Goal: Information Seeking & Learning: Learn about a topic

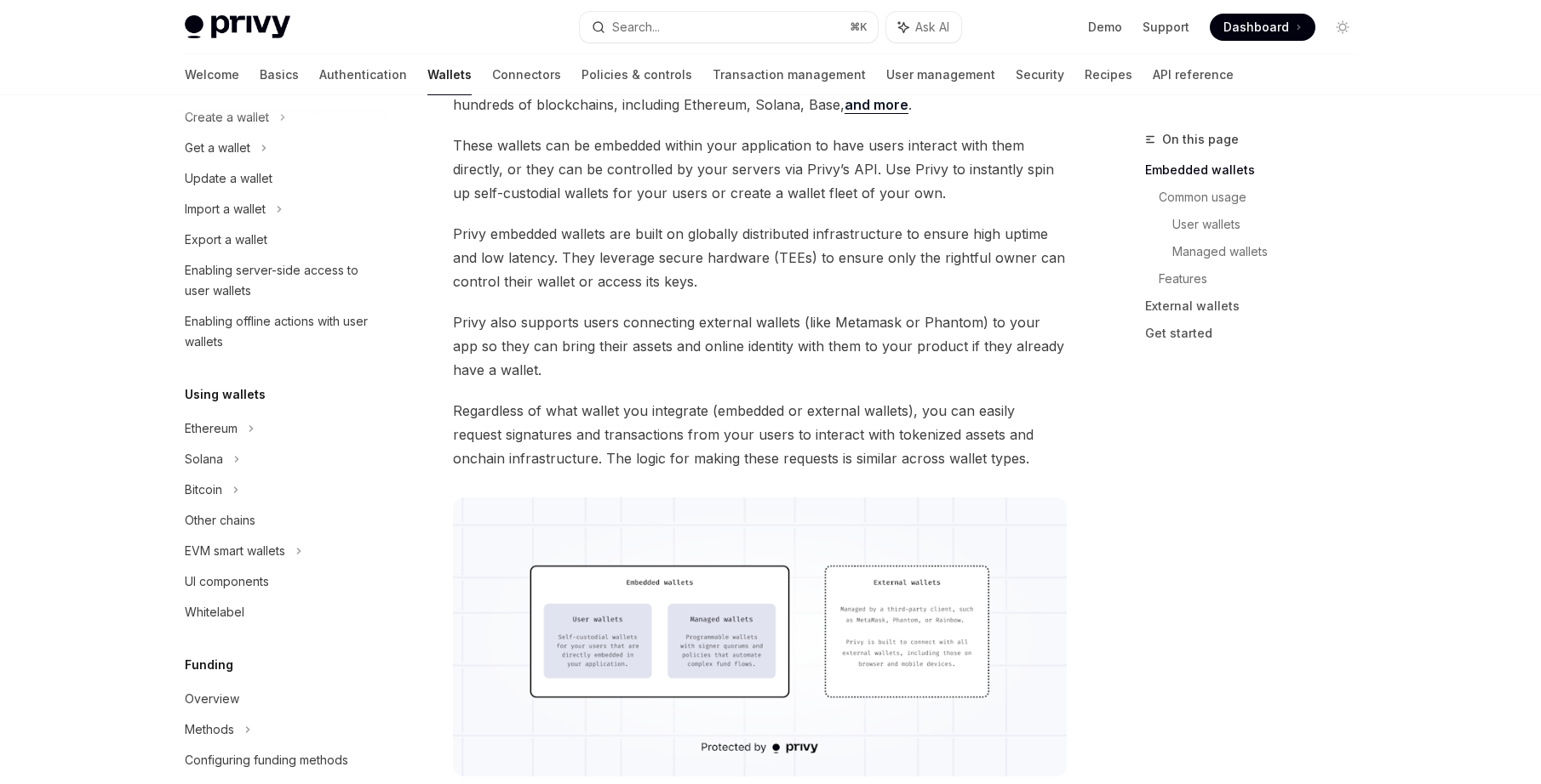
scroll to position [151, 0]
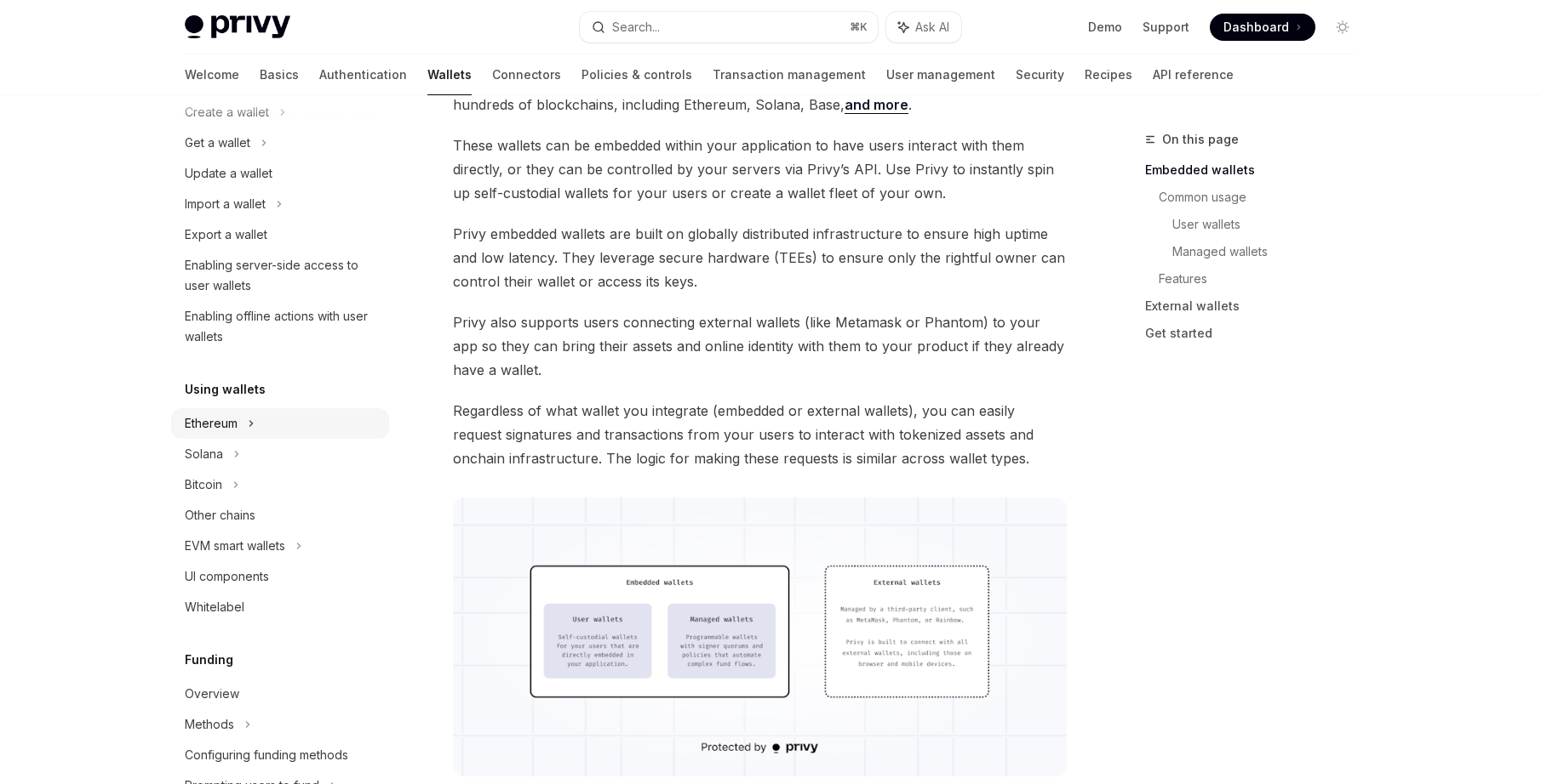
click at [237, 423] on div "Ethereum" at bounding box center [212, 423] width 53 height 21
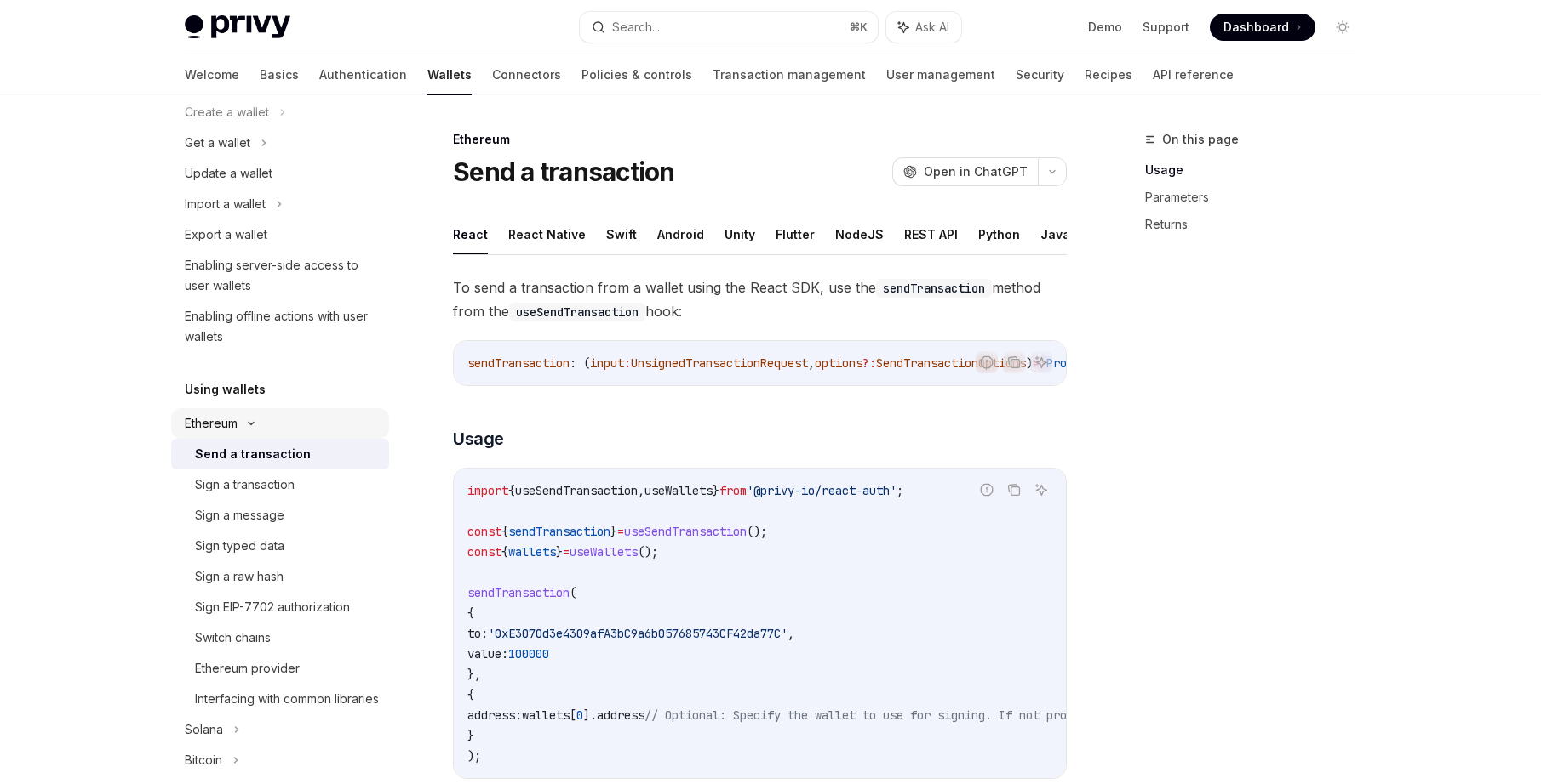
click at [245, 422] on icon at bounding box center [251, 423] width 21 height 7
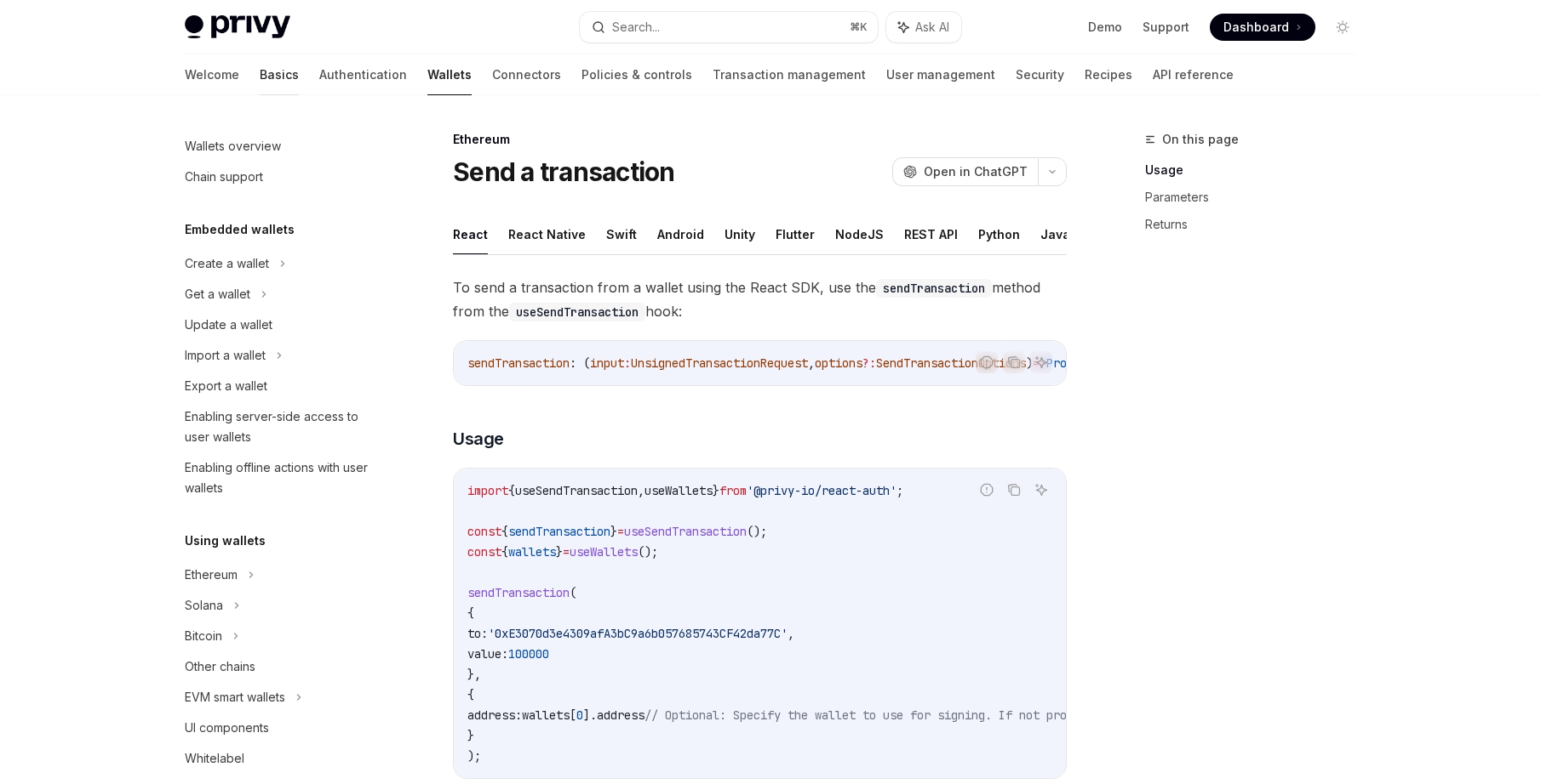
click at [260, 79] on link "Basics" at bounding box center [279, 75] width 39 height 41
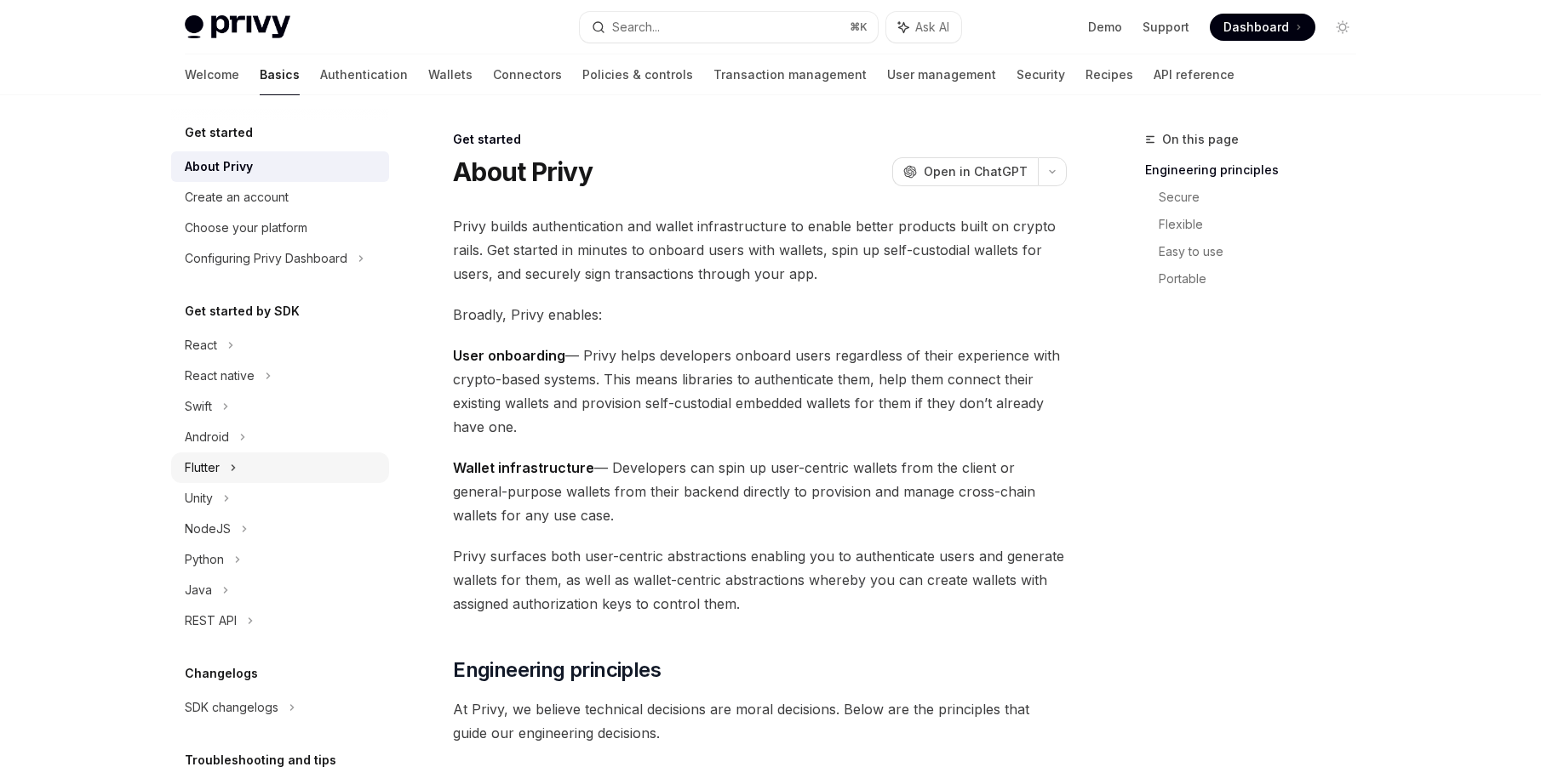
click at [212, 468] on div "Flutter" at bounding box center [202, 467] width 34 height 21
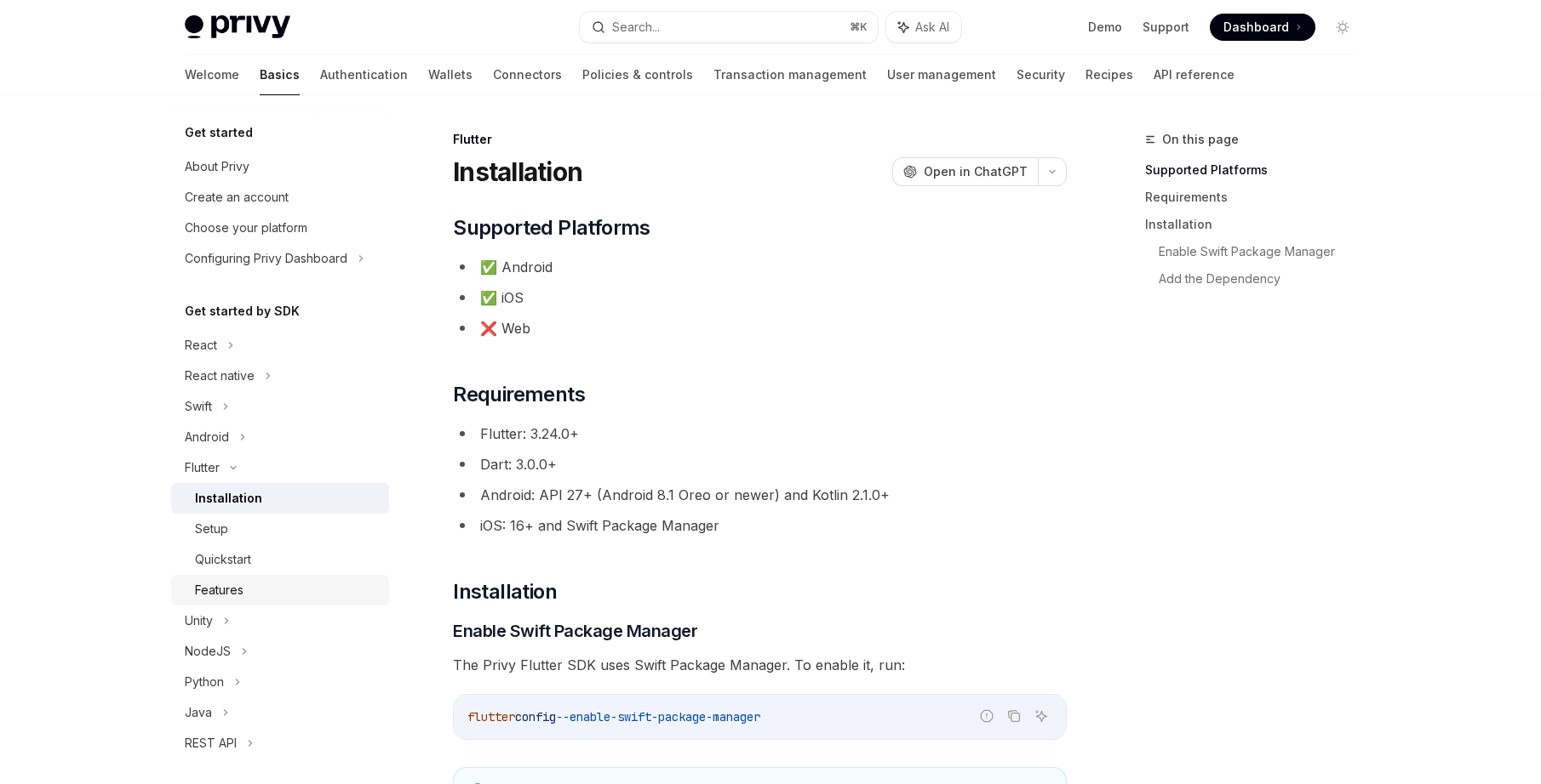
scroll to position [91, 0]
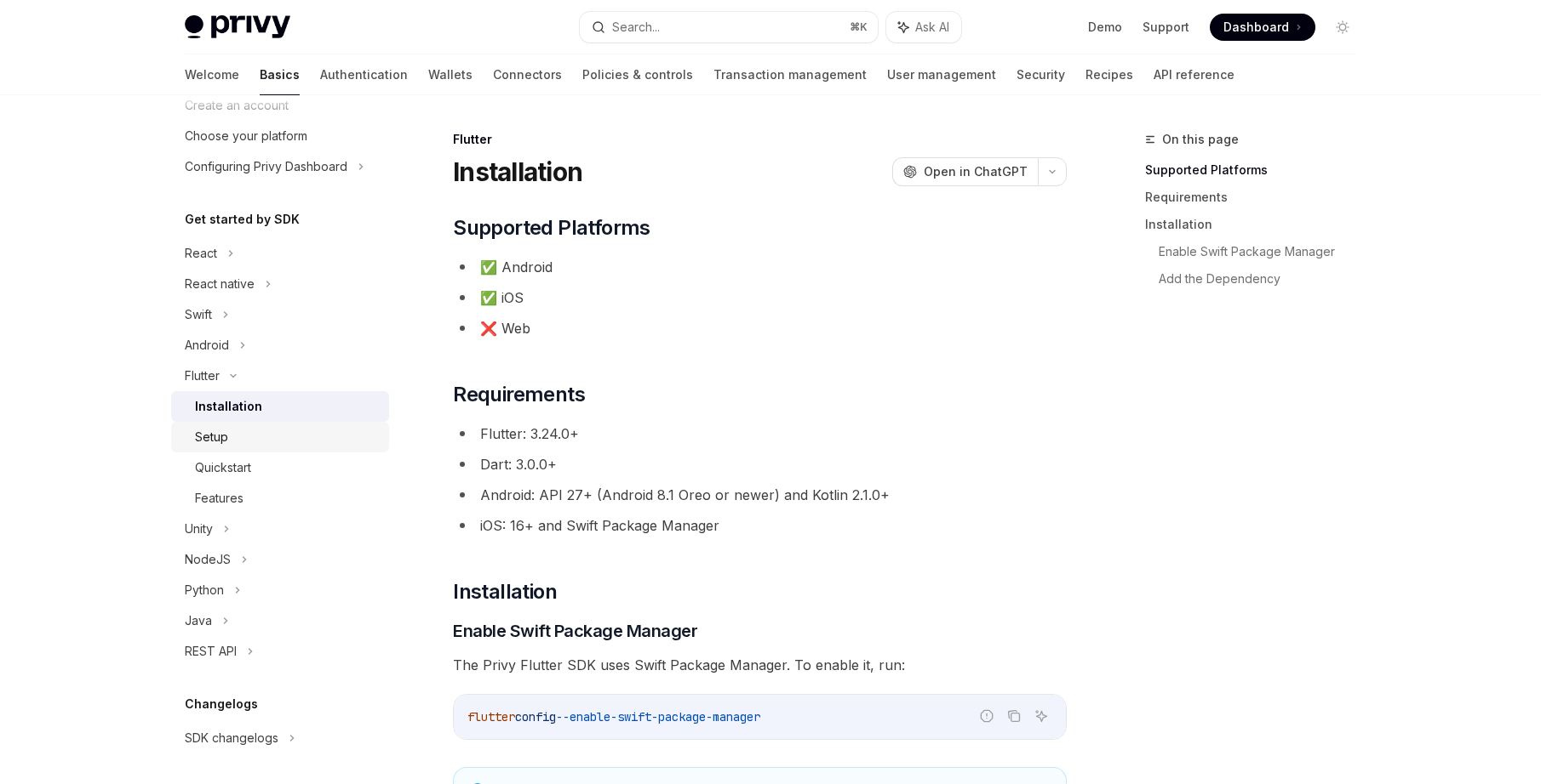
click at [233, 440] on div "Setup" at bounding box center [286, 437] width 184 height 21
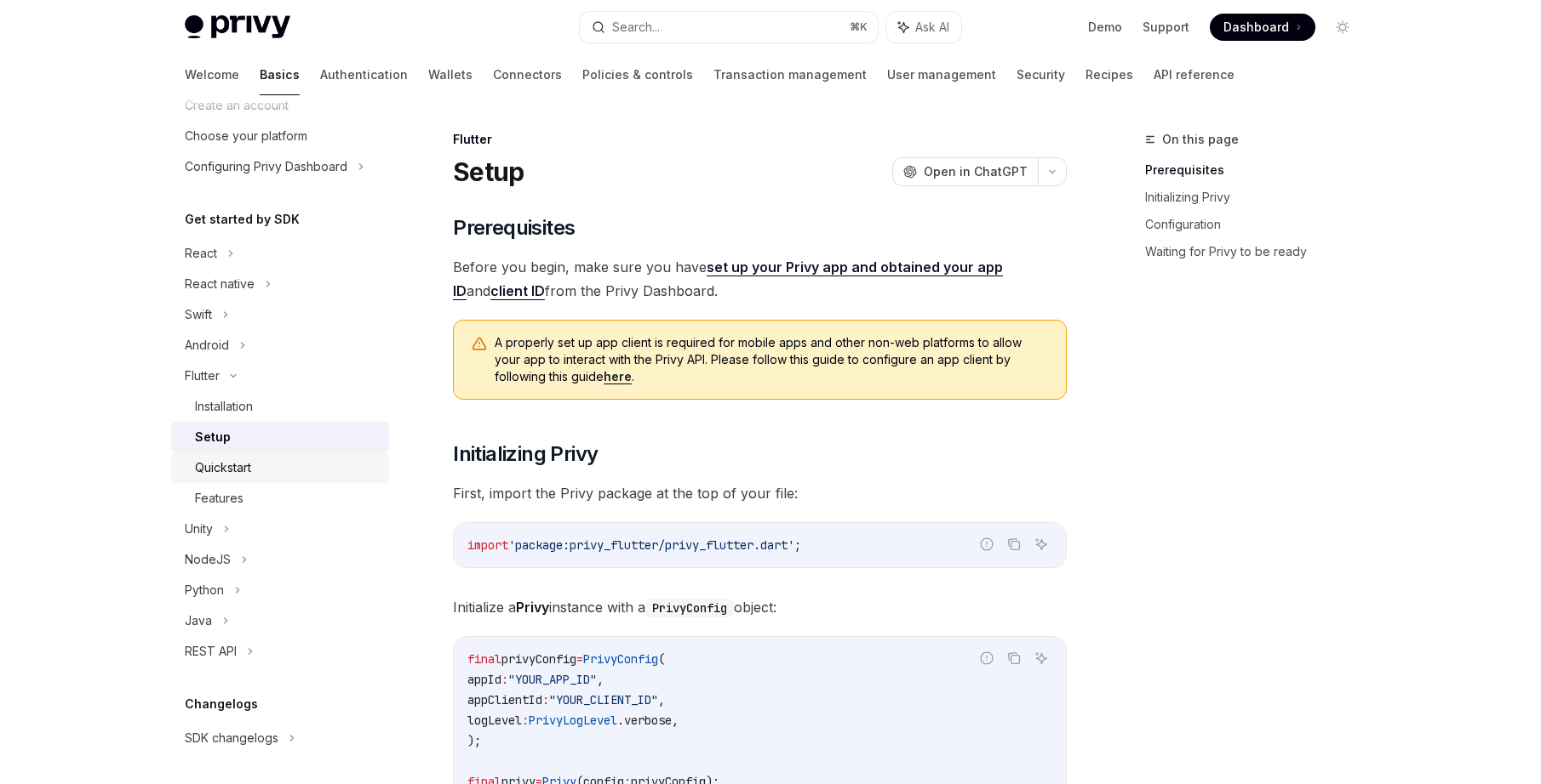
click at [236, 469] on div "Quickstart" at bounding box center [222, 467] width 56 height 21
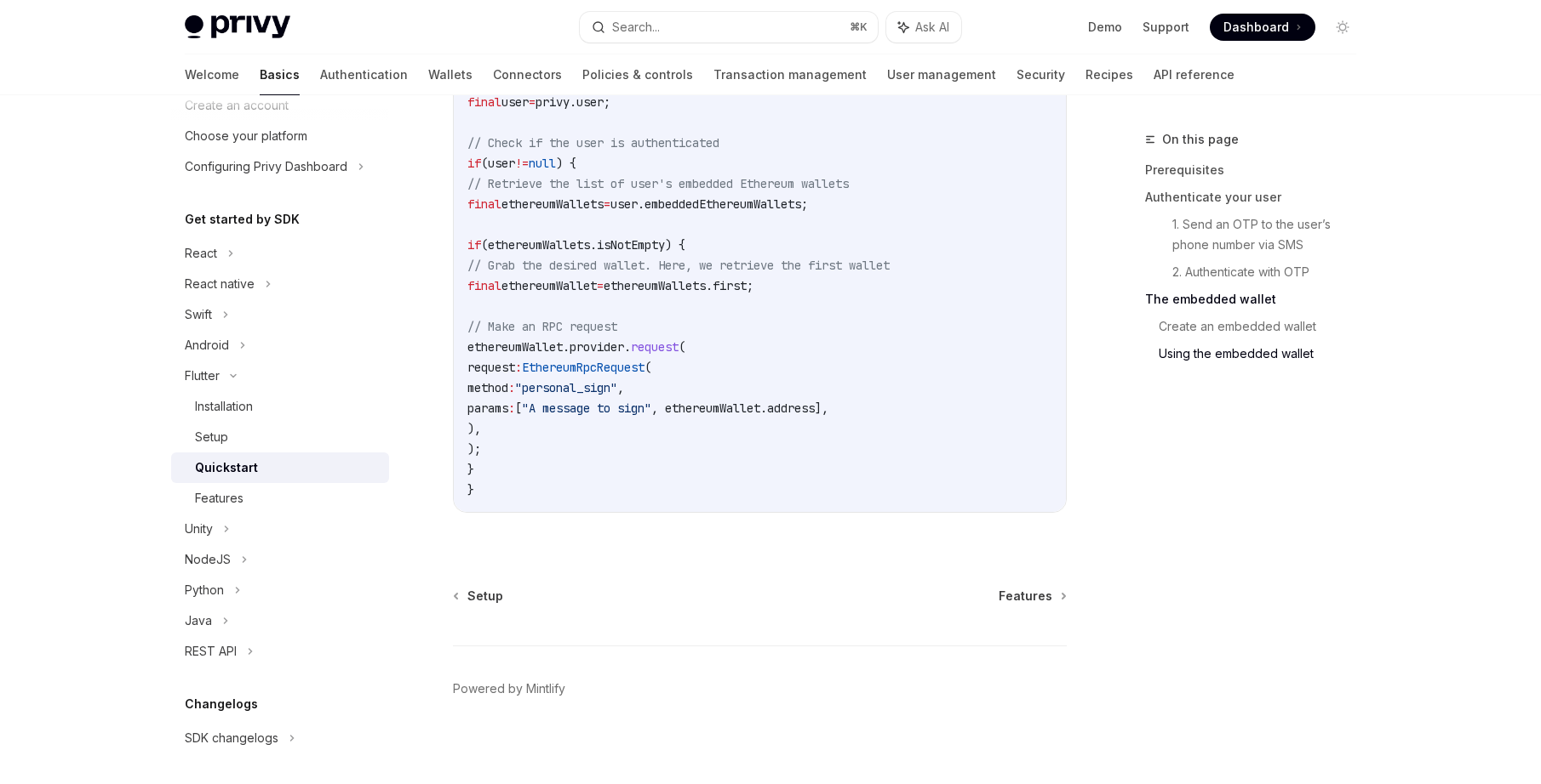
scroll to position [3286, 0]
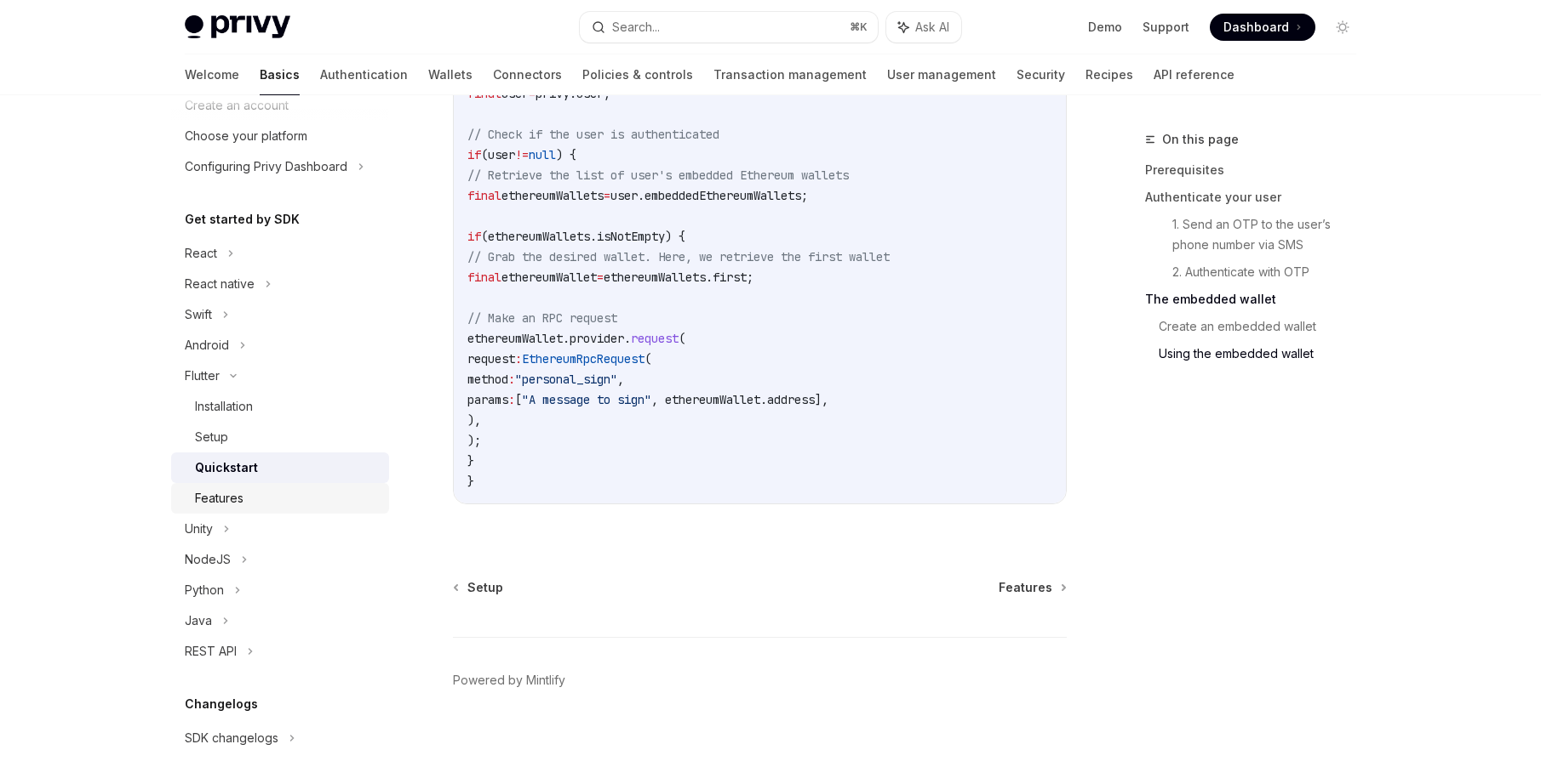
click at [269, 493] on div "Features" at bounding box center [286, 498] width 184 height 21
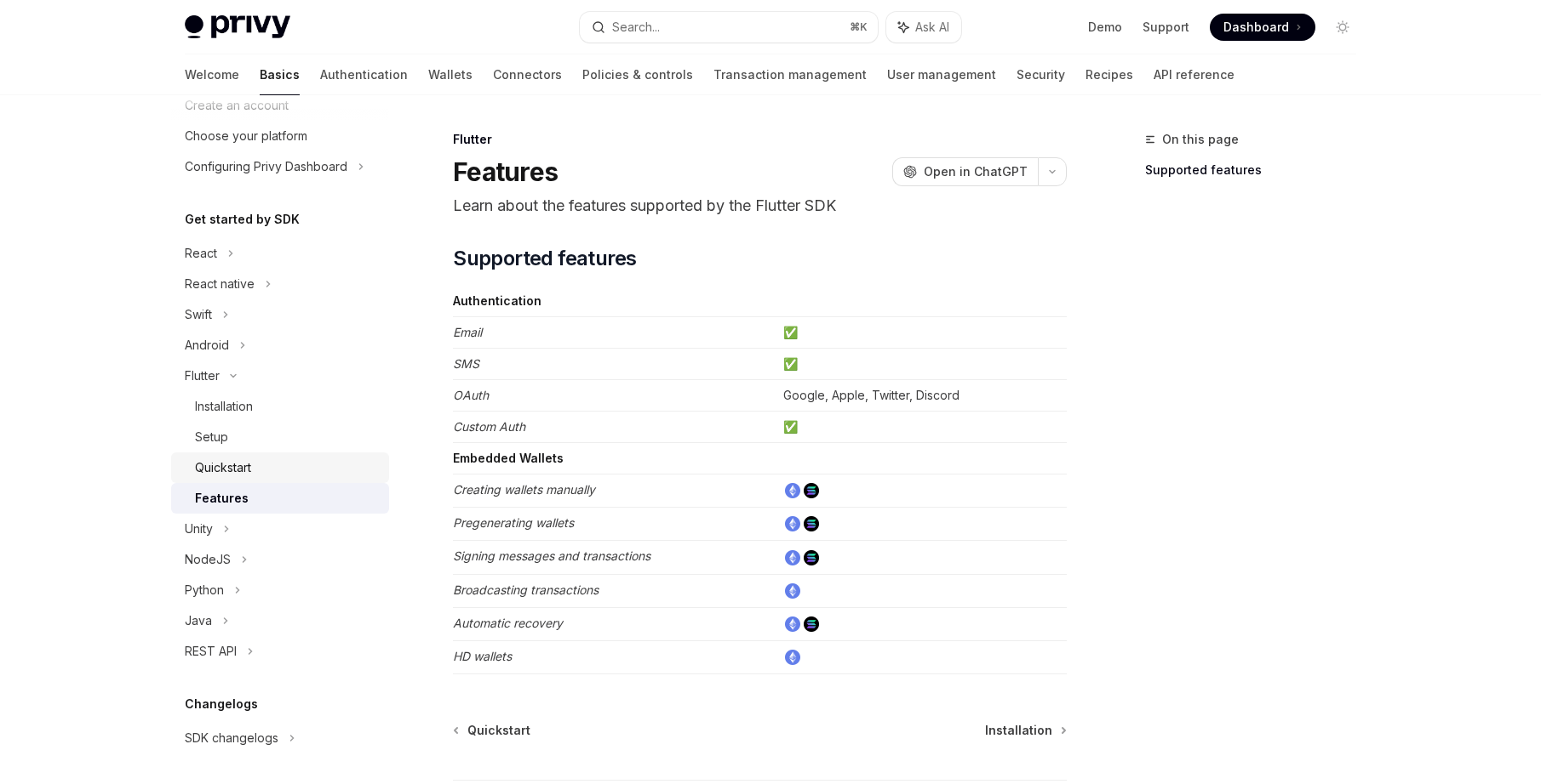
click at [242, 467] on div "Quickstart" at bounding box center [222, 467] width 56 height 21
type textarea "*"
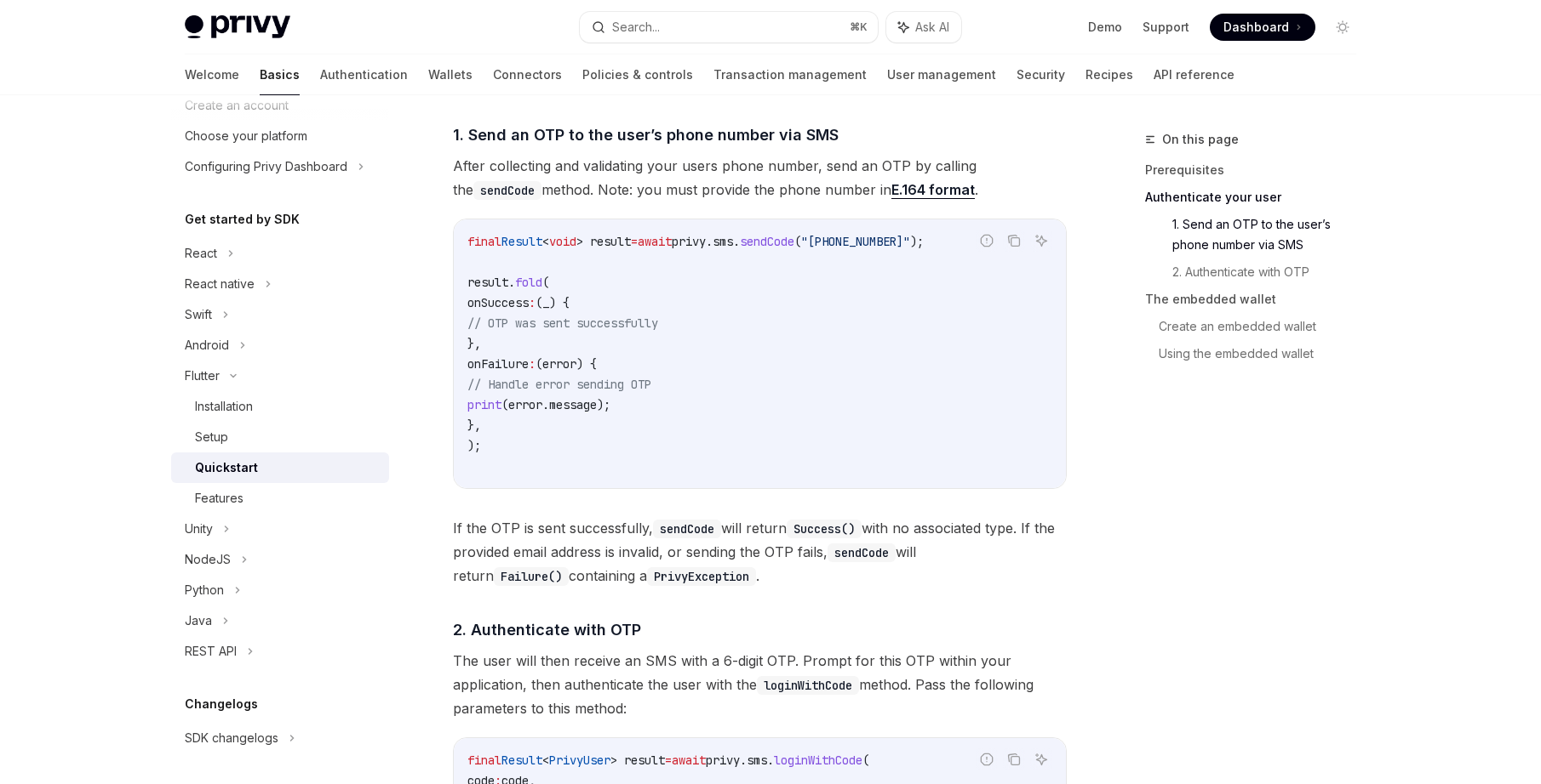
scroll to position [679, 0]
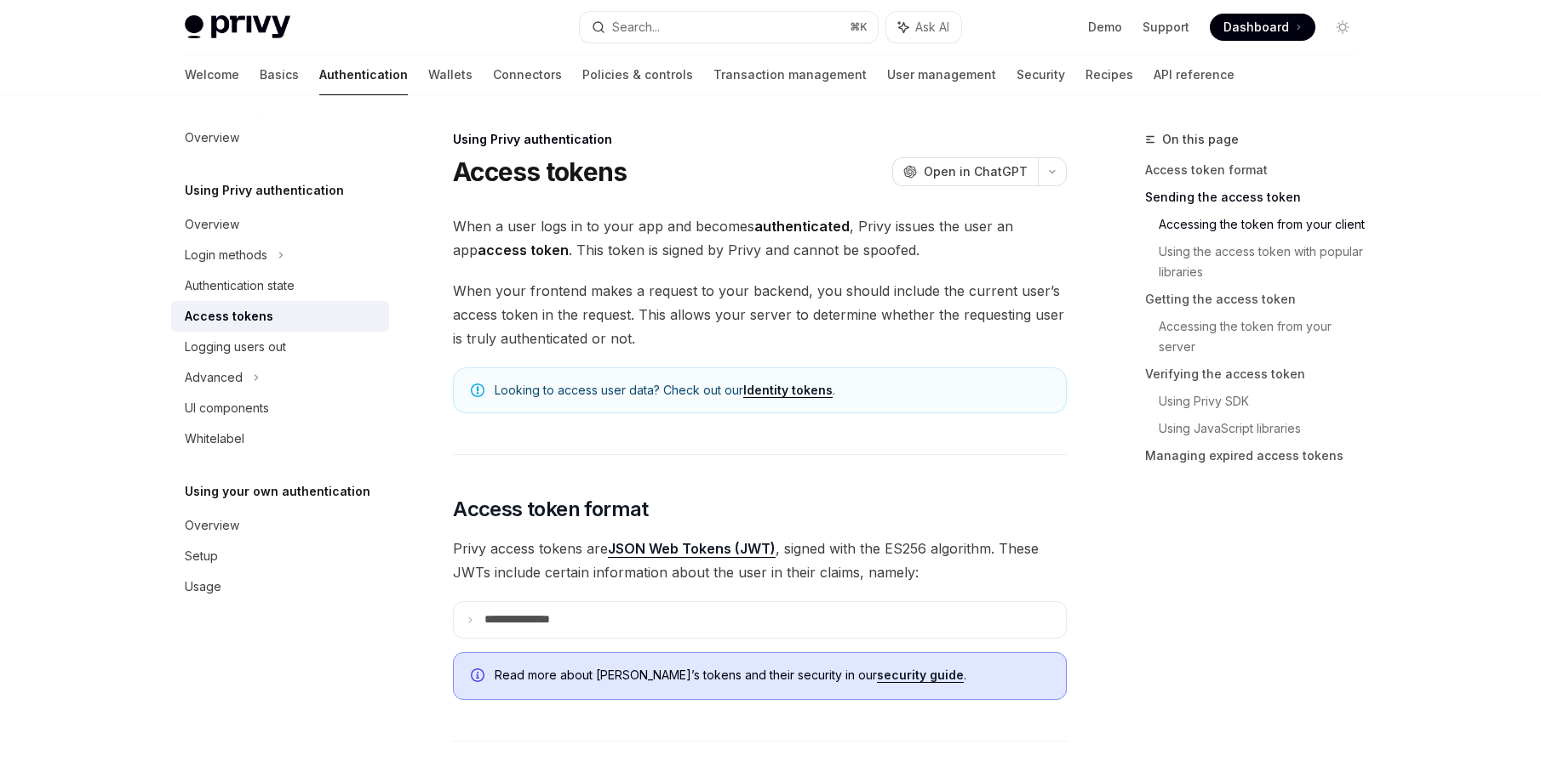
scroll to position [810, 0]
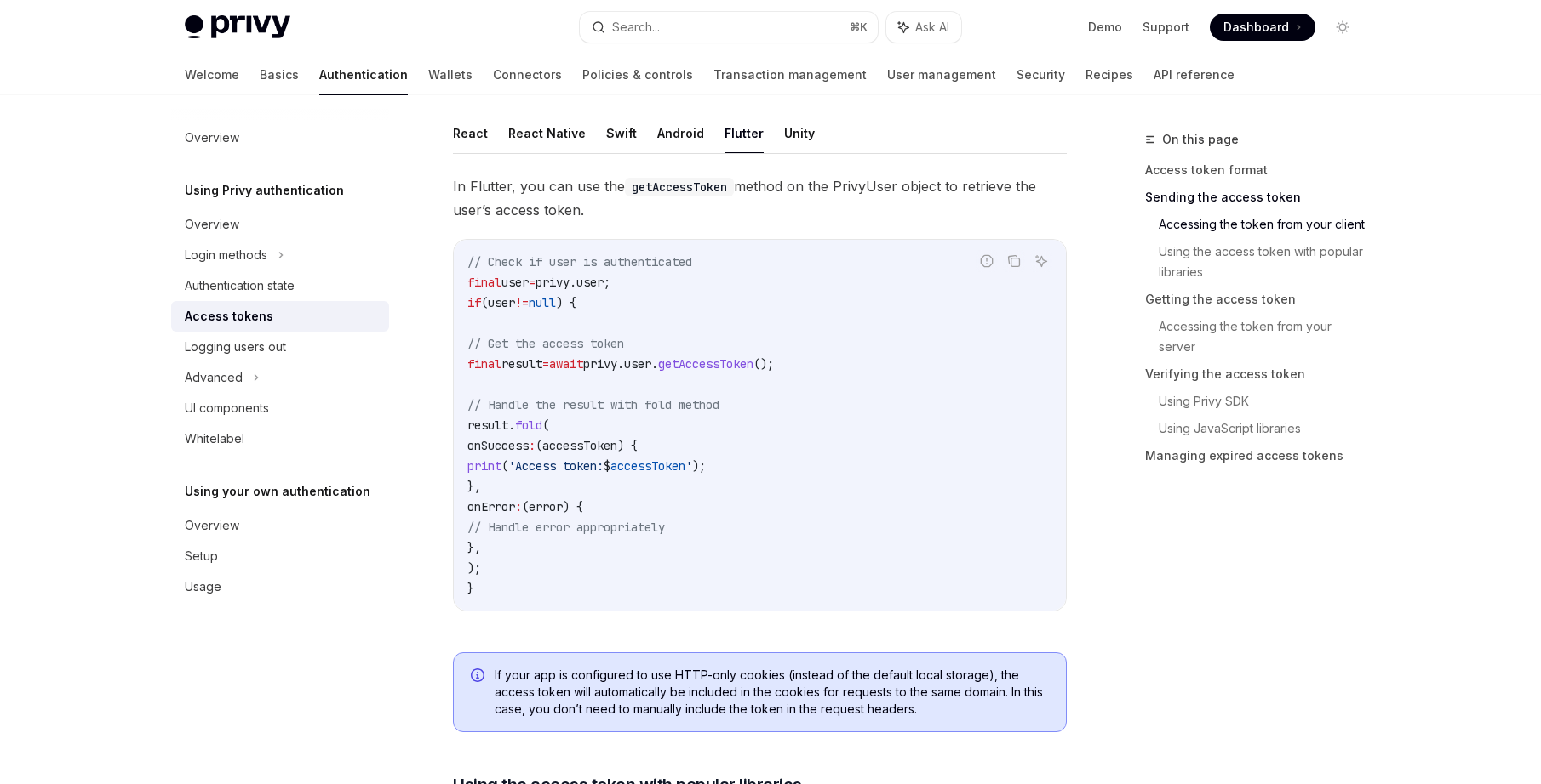
click at [770, 377] on code "// Check if user is authenticated final user = privy.user; if (user != null ) {…" at bounding box center [760, 425] width 585 height 347
click at [738, 388] on code "// Check if user is authenticated final user = privy.user; if (user != null ) {…" at bounding box center [760, 425] width 585 height 347
click at [800, 456] on code "// Check if user is authenticated final user = privy.user; if (user != null ) {…" at bounding box center [760, 425] width 585 height 347
